Goal: Check status: Check status

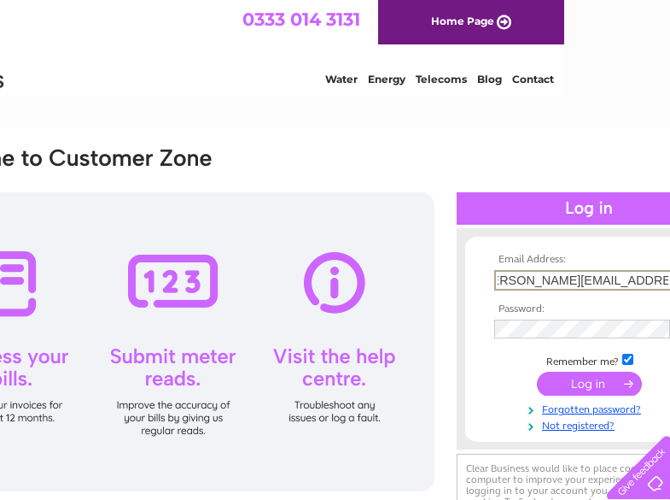
scroll to position [0, 34]
type input "[PERSON_NAME][EMAIL_ADDRESS][PERSON_NAME][DOMAIN_NAME]"
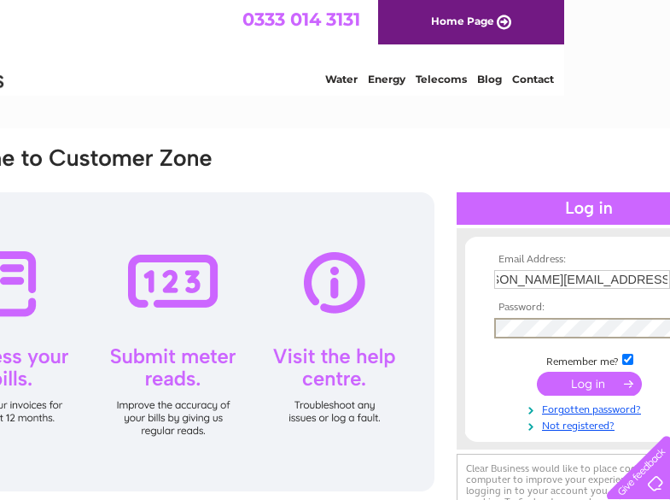
scroll to position [0, 0]
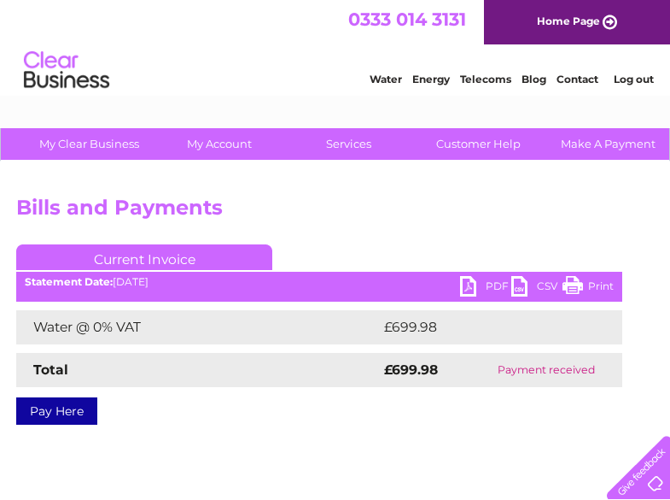
scroll to position [0, 175]
